Goal: Find specific page/section: Find specific page/section

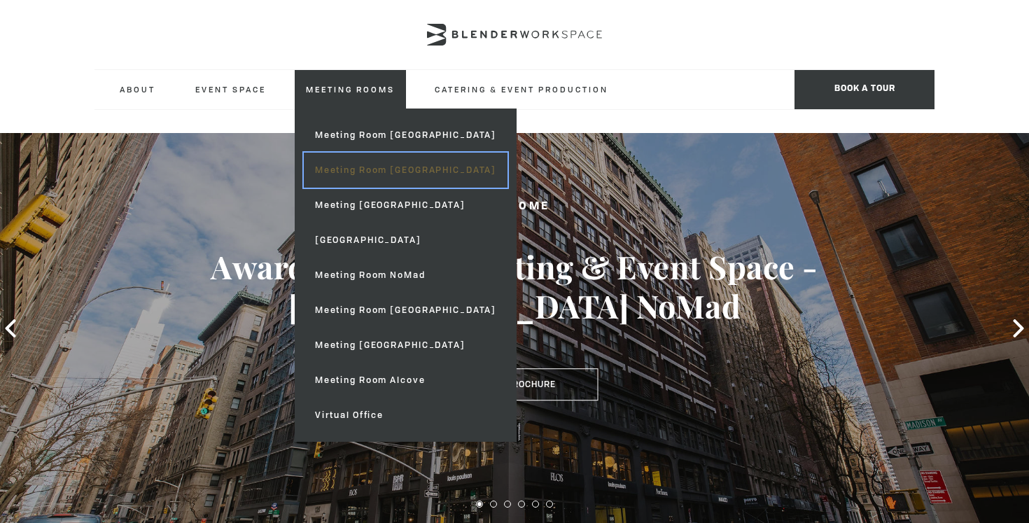
click at [347, 158] on link "Meeting Room [GEOGRAPHIC_DATA]" at bounding box center [406, 170] width 204 height 35
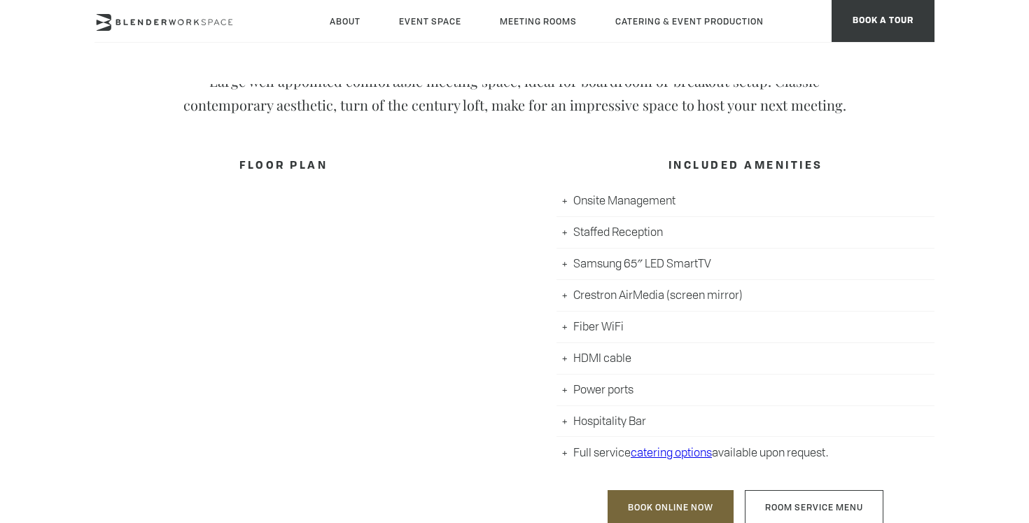
scroll to position [658, 0]
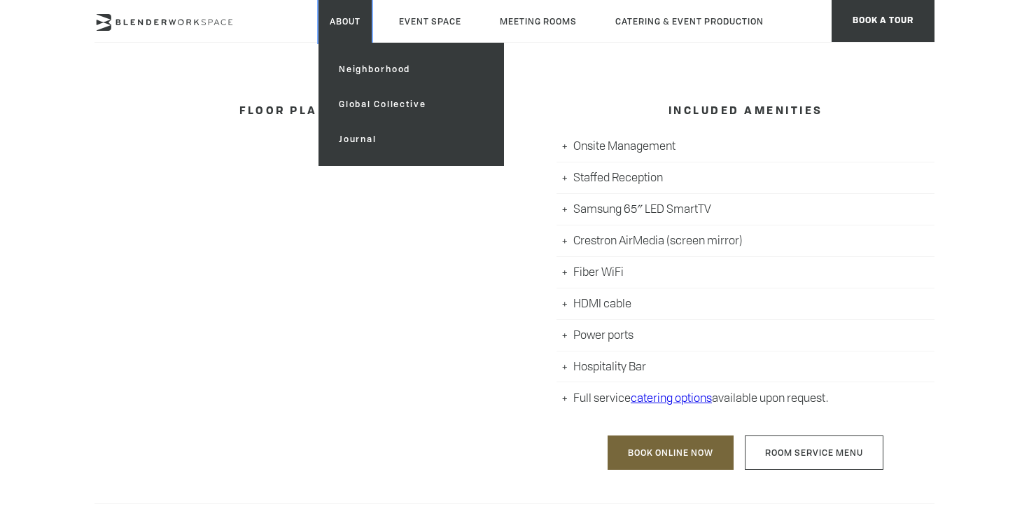
click at [350, 23] on link "About" at bounding box center [345, 21] width 53 height 43
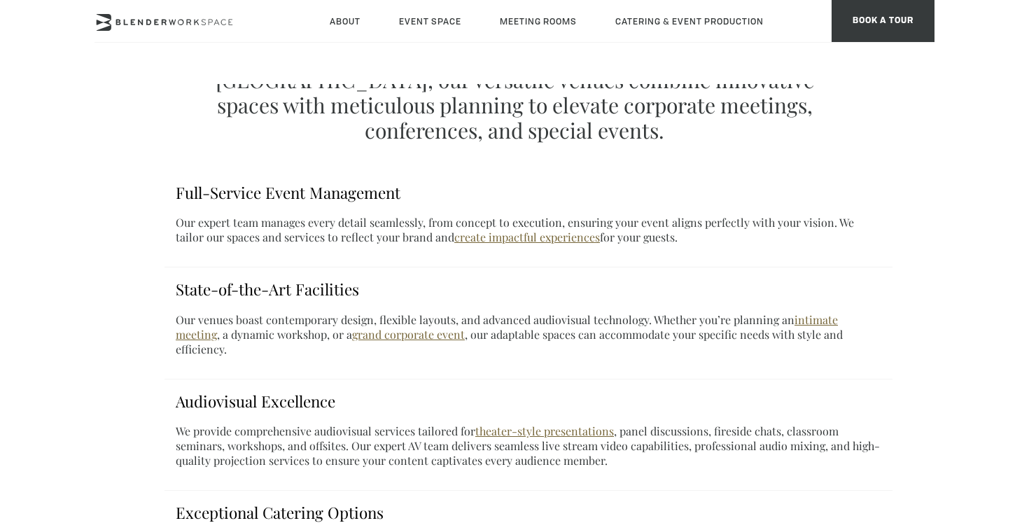
scroll to position [544, 0]
